Goal: Use online tool/utility: Utilize a website feature to perform a specific function

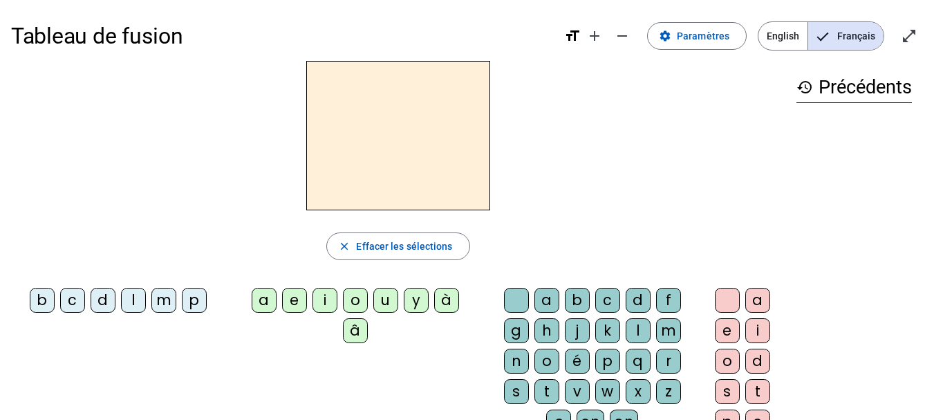
click at [44, 298] on div "b" at bounding box center [42, 300] width 25 height 25
click at [68, 301] on div "c" at bounding box center [72, 300] width 25 height 25
click at [102, 299] on div "d" at bounding box center [103, 300] width 25 height 25
click at [131, 299] on div "l" at bounding box center [133, 300] width 25 height 25
click at [166, 299] on div "m" at bounding box center [163, 300] width 25 height 25
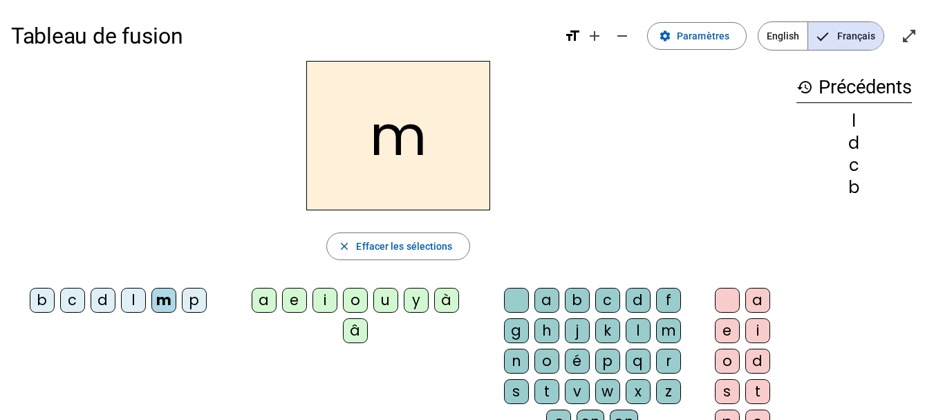
click at [197, 301] on div "p" at bounding box center [194, 300] width 25 height 25
click at [268, 299] on div "a" at bounding box center [264, 300] width 25 height 25
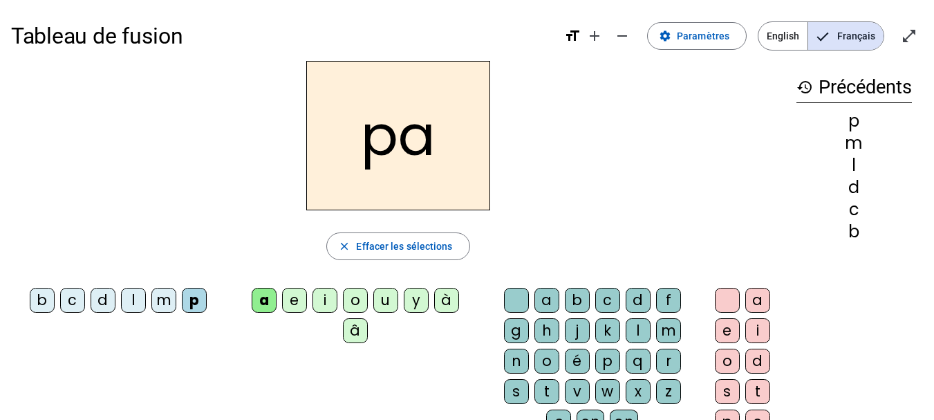
scroll to position [71, 0]
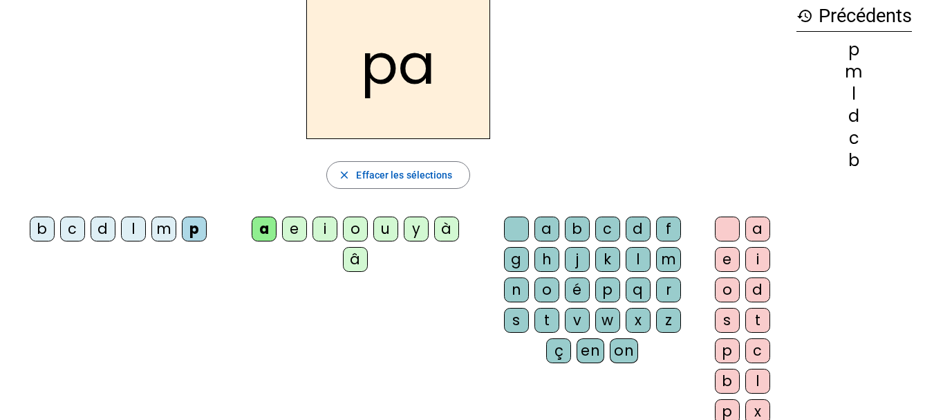
click at [297, 234] on div "e" at bounding box center [294, 228] width 25 height 25
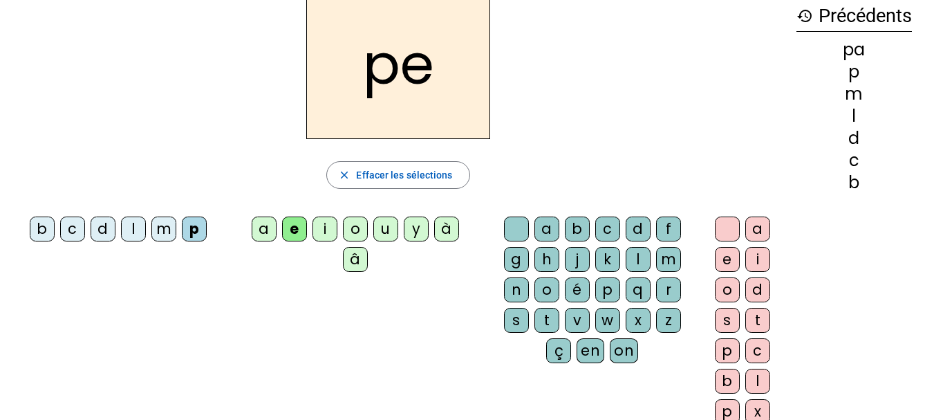
click at [323, 230] on div "i" at bounding box center [325, 228] width 25 height 25
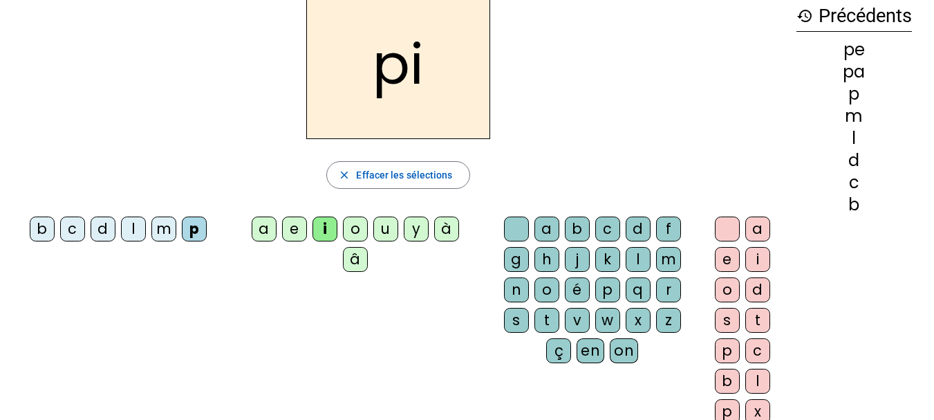
click at [632, 260] on div "l" at bounding box center [638, 259] width 25 height 25
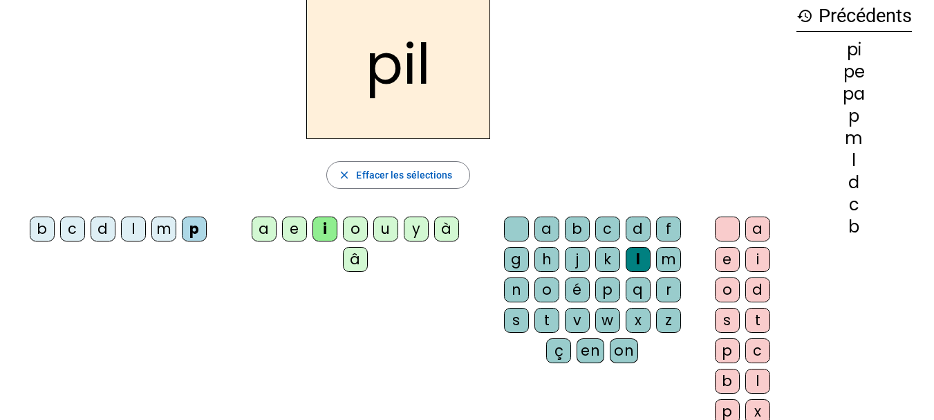
click at [669, 260] on div "m" at bounding box center [668, 259] width 25 height 25
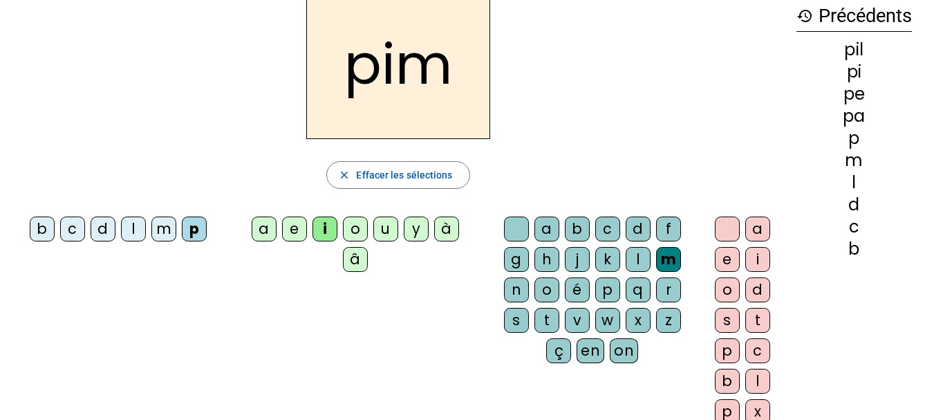
click at [521, 288] on div "n" at bounding box center [516, 289] width 25 height 25
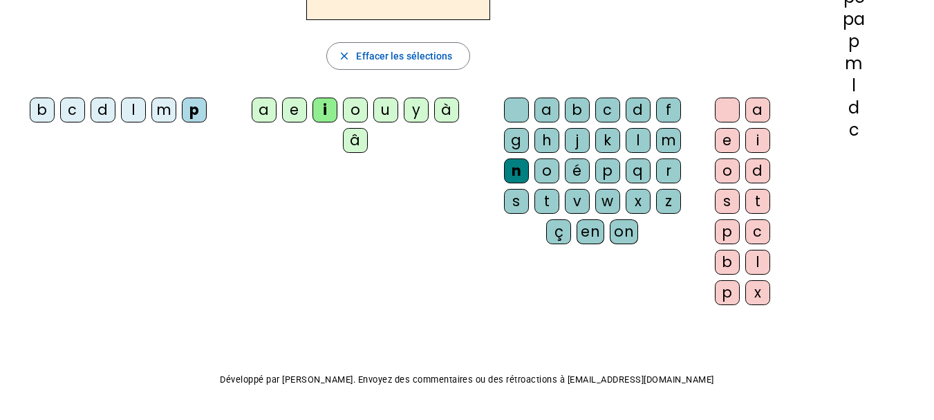
scroll to position [191, 0]
click at [758, 267] on div "l" at bounding box center [757, 261] width 25 height 25
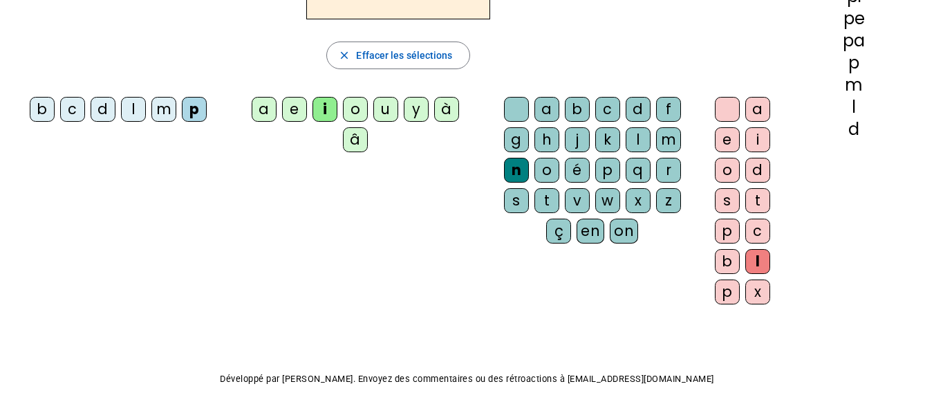
scroll to position [18, 0]
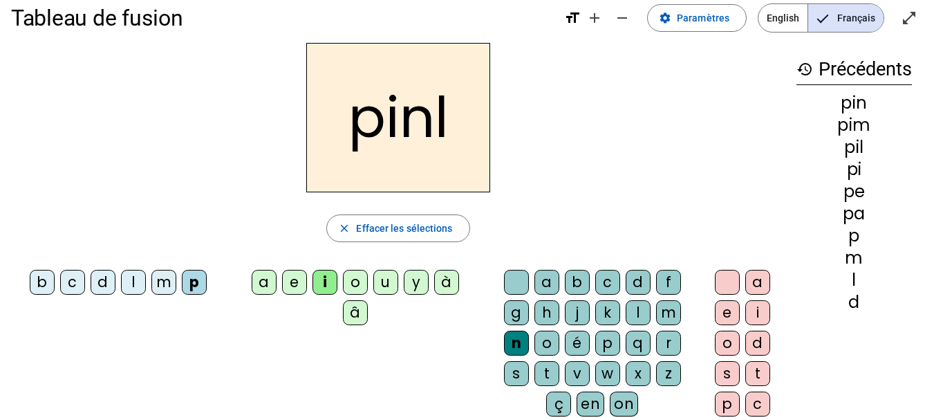
drag, startPoint x: 823, startPoint y: 280, endPoint x: 869, endPoint y: 342, distance: 77.6
click at [869, 342] on div "history Précédents pin pim pil pi pe pa p m l d" at bounding box center [854, 254] width 138 height 423
click at [727, 344] on div "o" at bounding box center [727, 342] width 25 height 25
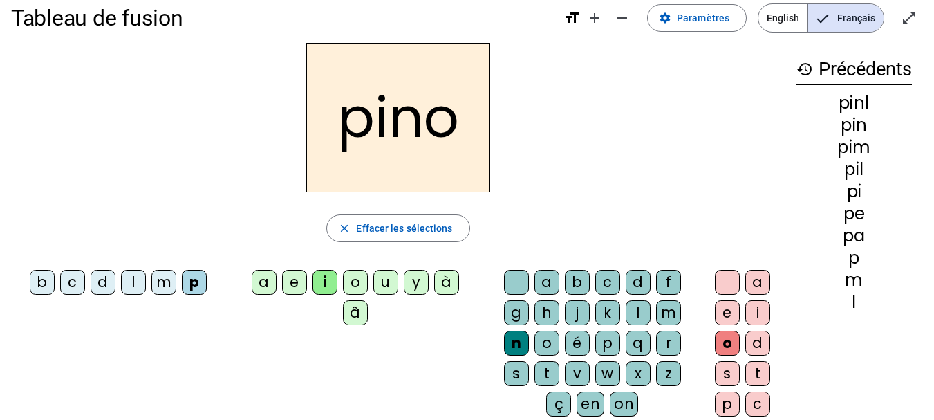
click at [754, 373] on div "t" at bounding box center [757, 373] width 25 height 25
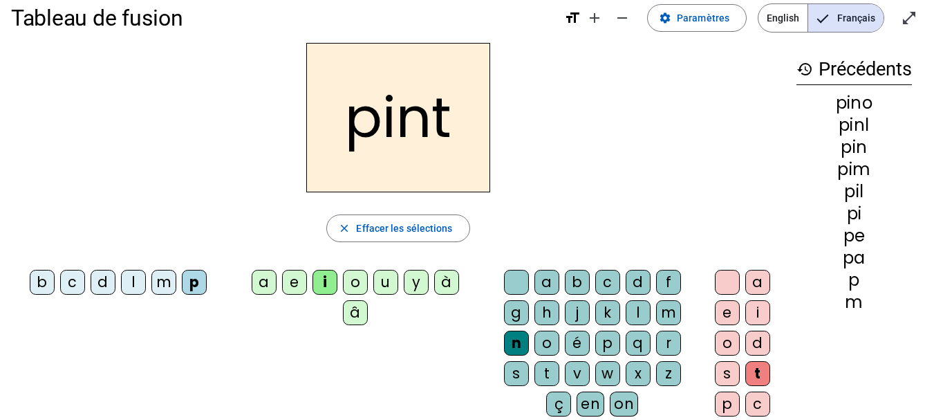
click at [384, 274] on div "u" at bounding box center [385, 282] width 25 height 25
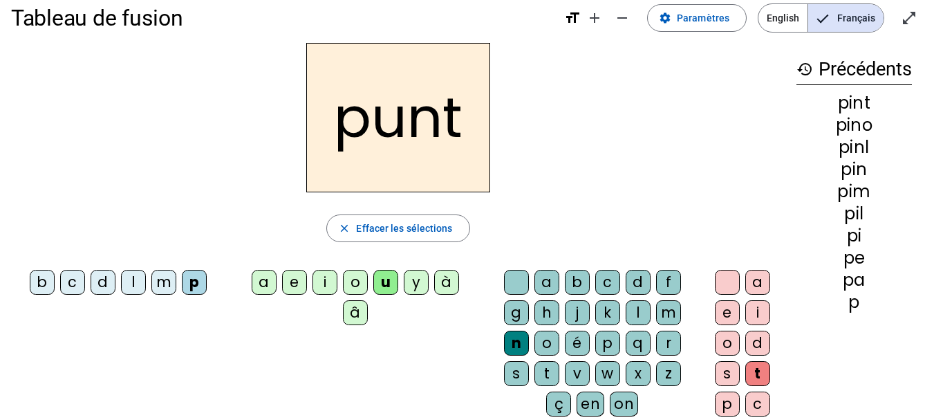
click at [716, 283] on div at bounding box center [727, 282] width 25 height 25
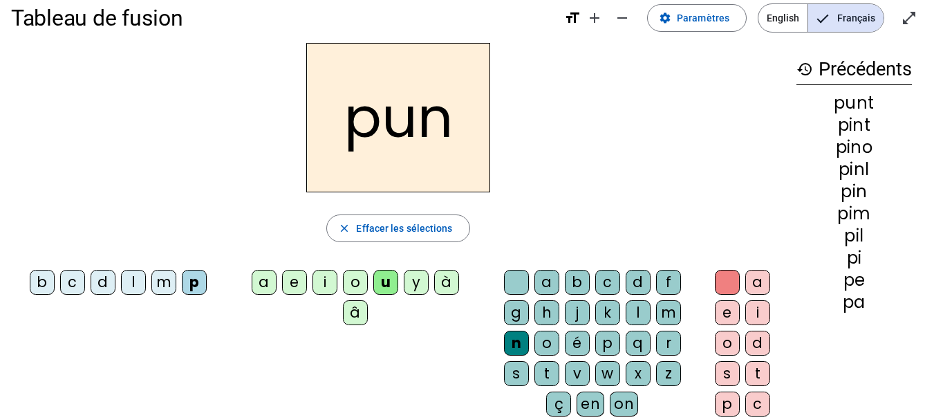
click at [265, 283] on div "a" at bounding box center [264, 282] width 25 height 25
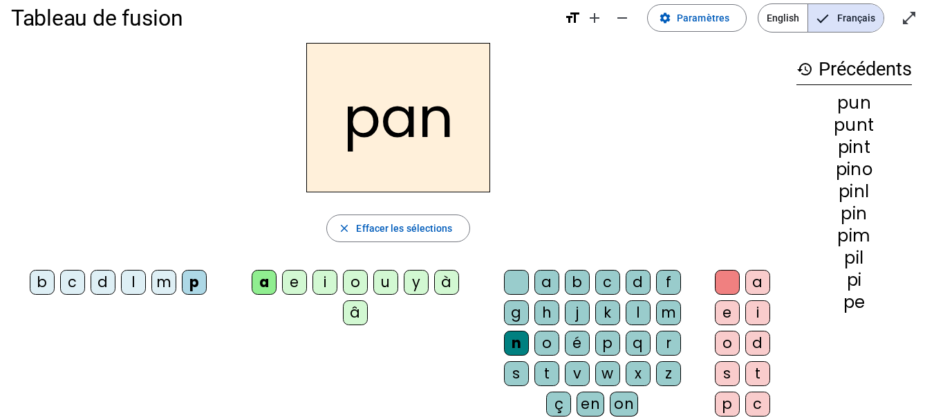
click at [725, 312] on div "e" at bounding box center [727, 312] width 25 height 25
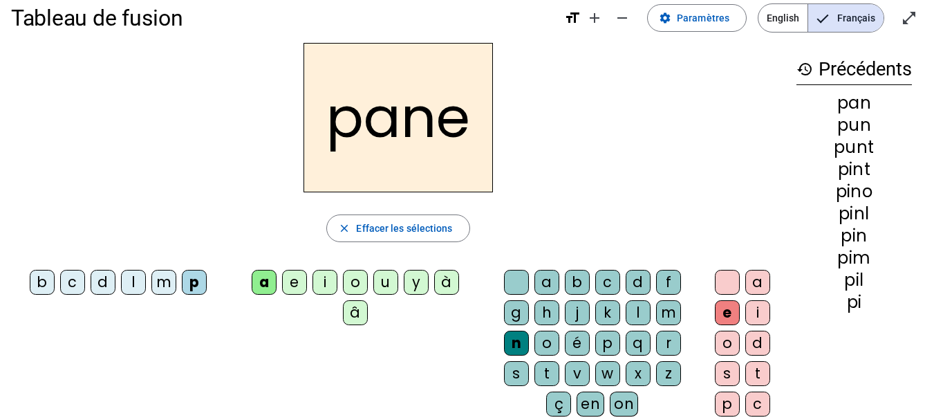
click at [292, 279] on div "e" at bounding box center [294, 282] width 25 height 25
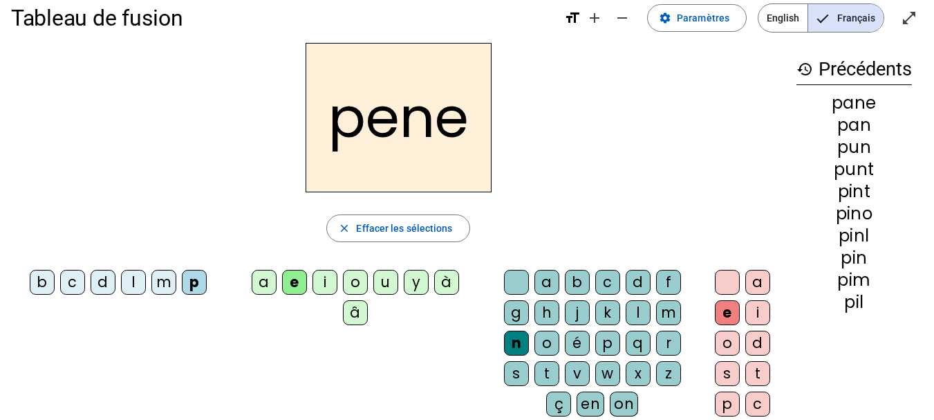
click at [320, 283] on div "i" at bounding box center [325, 282] width 25 height 25
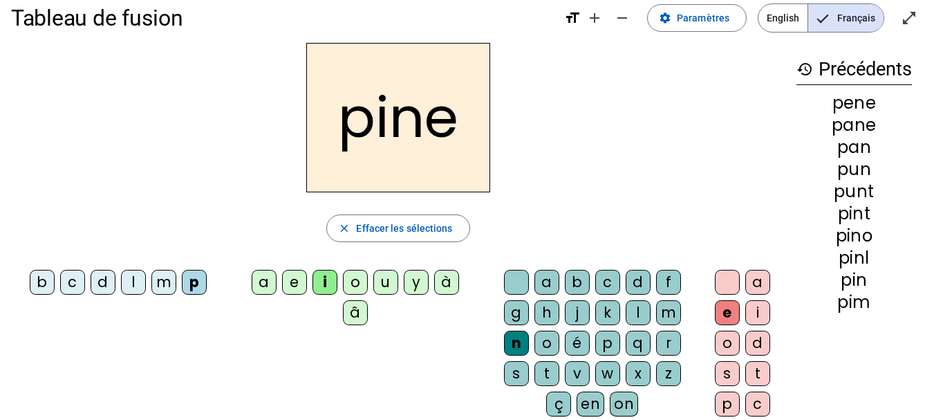
click at [353, 284] on div "o" at bounding box center [355, 282] width 25 height 25
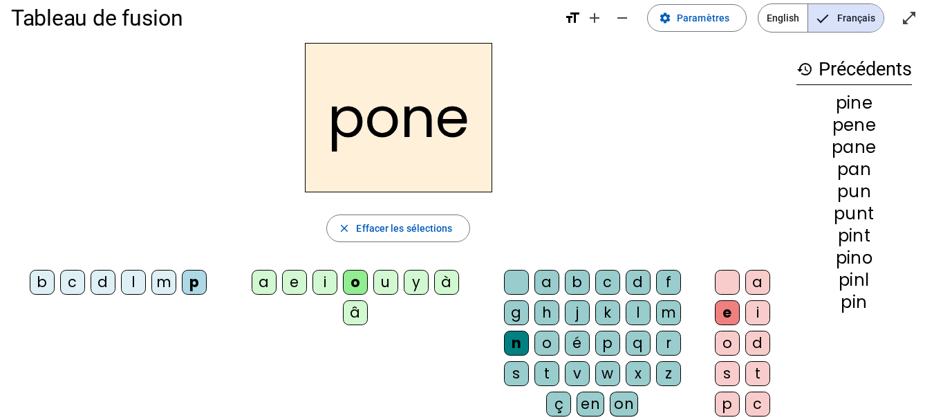
click at [380, 283] on div "u" at bounding box center [385, 282] width 25 height 25
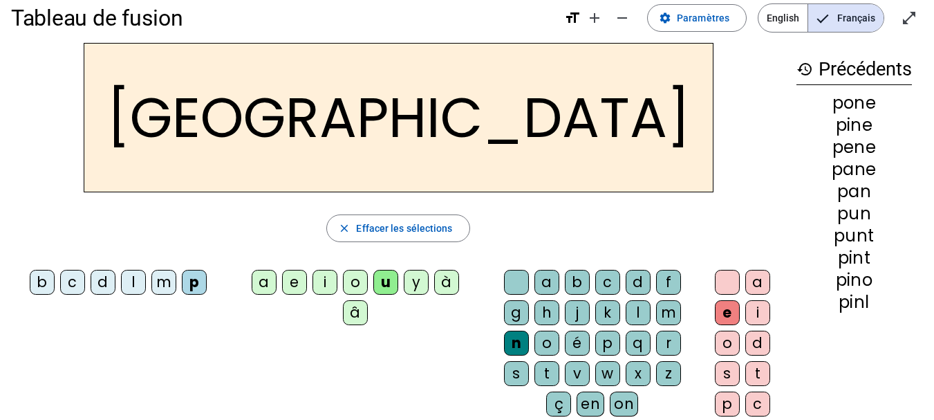
click at [264, 281] on div "a" at bounding box center [264, 282] width 25 height 25
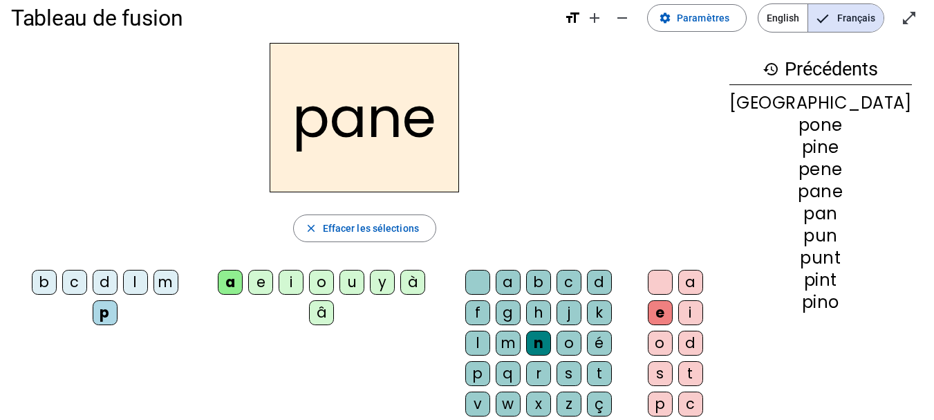
click at [70, 284] on div "c" at bounding box center [74, 282] width 25 height 25
